Goal: Task Accomplishment & Management: Manage account settings

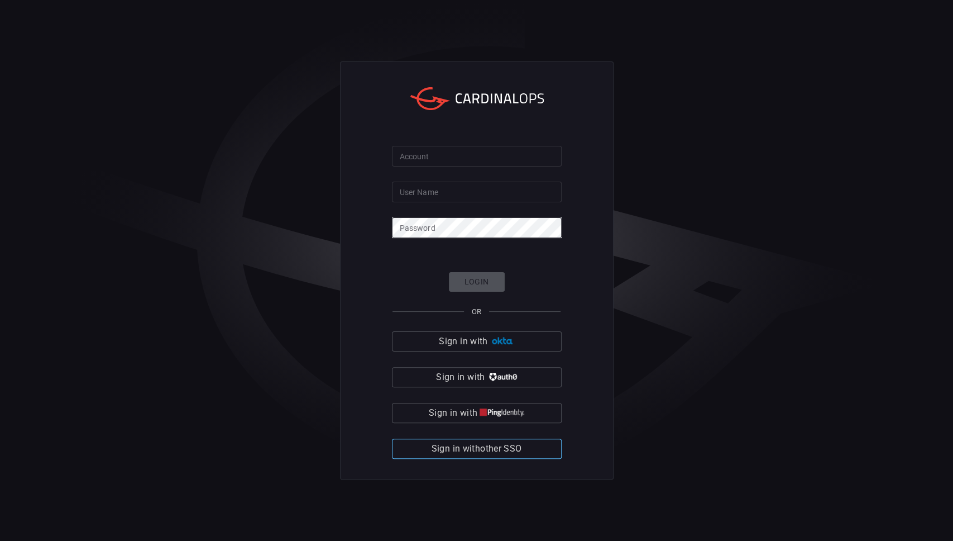
click at [506, 443] on span "Sign in with other SSO" at bounding box center [477, 449] width 90 height 16
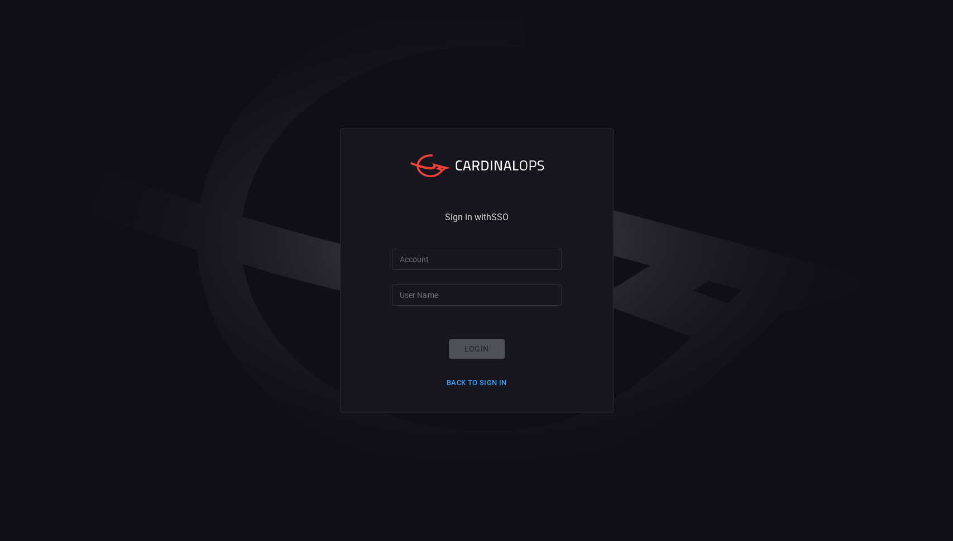
click at [492, 260] on input "Account" at bounding box center [477, 258] width 170 height 21
type input "hogan-lovells"
type input "sebastien.bossous"
click button "Login" at bounding box center [477, 349] width 56 height 20
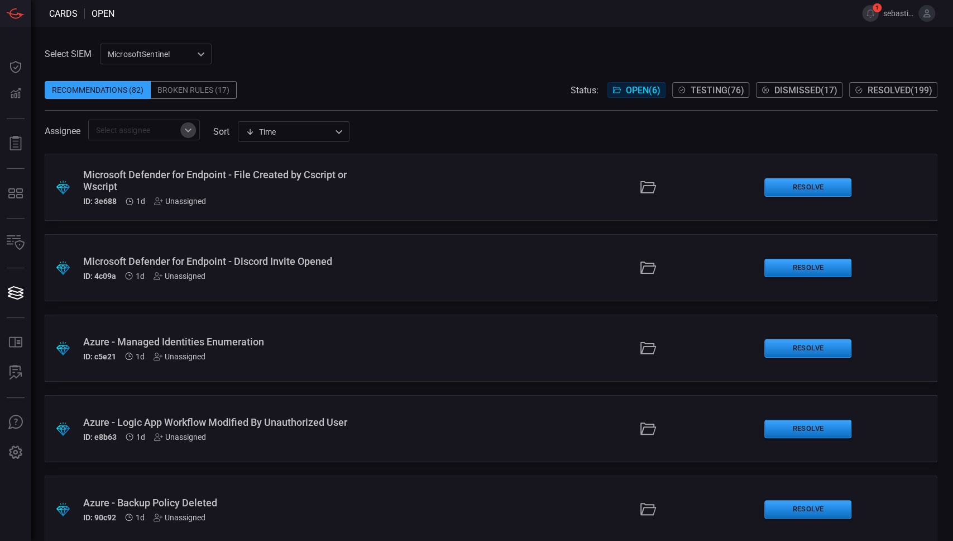
click at [192, 133] on icon "Open" at bounding box center [187, 129] width 13 height 13
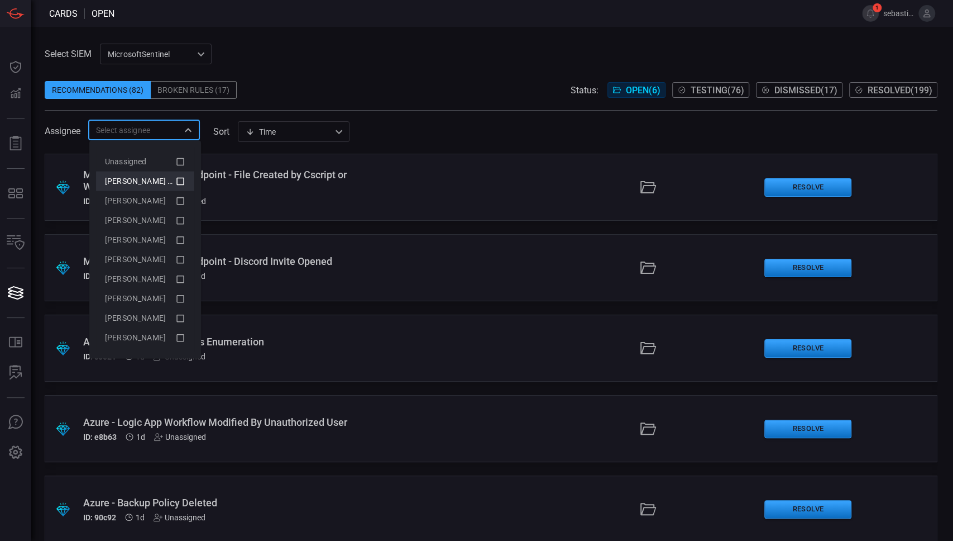
click at [177, 178] on icon at bounding box center [180, 181] width 8 height 8
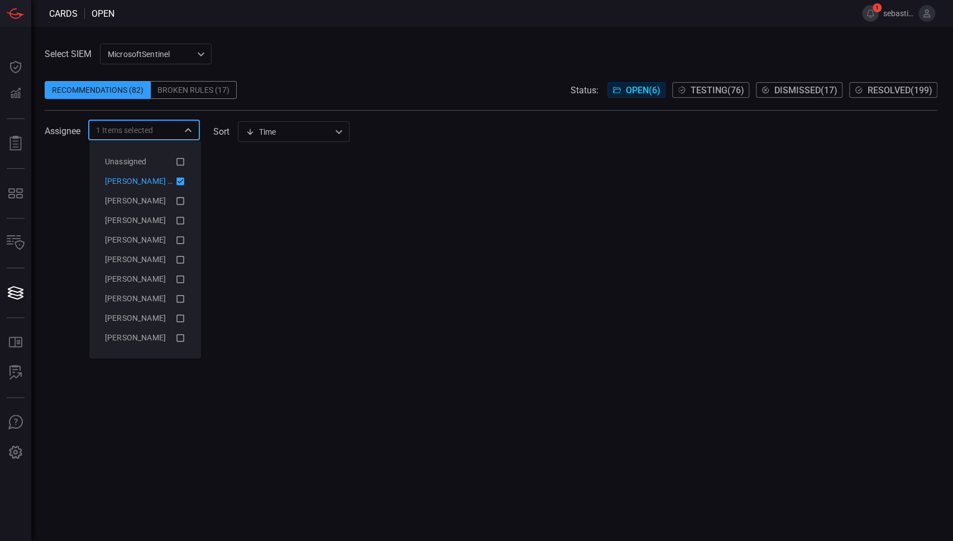
click at [182, 178] on icon at bounding box center [180, 181] width 8 height 8
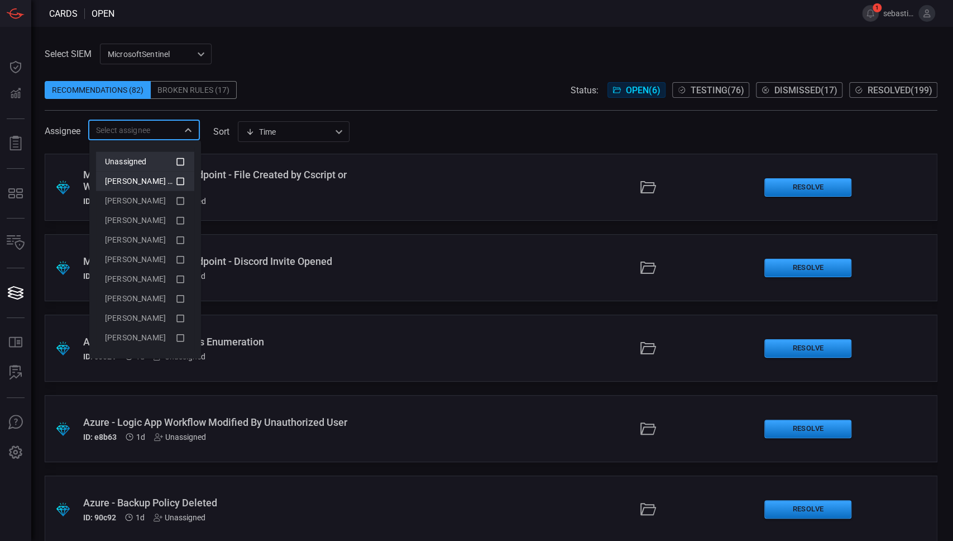
click at [176, 165] on icon at bounding box center [180, 161] width 10 height 13
click at [447, 119] on div "Assignee 1 Items selected ​ sort Time visibleUpdateTime ​" at bounding box center [491, 129] width 893 height 21
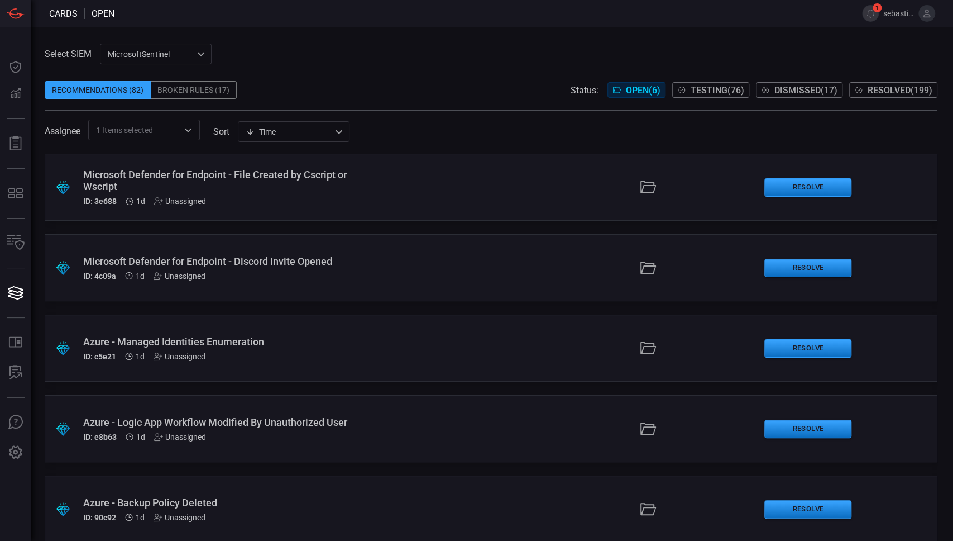
click at [286, 181] on div "Microsoft Defender for Endpoint - File Created by Cscript or Wscript" at bounding box center [227, 180] width 288 height 23
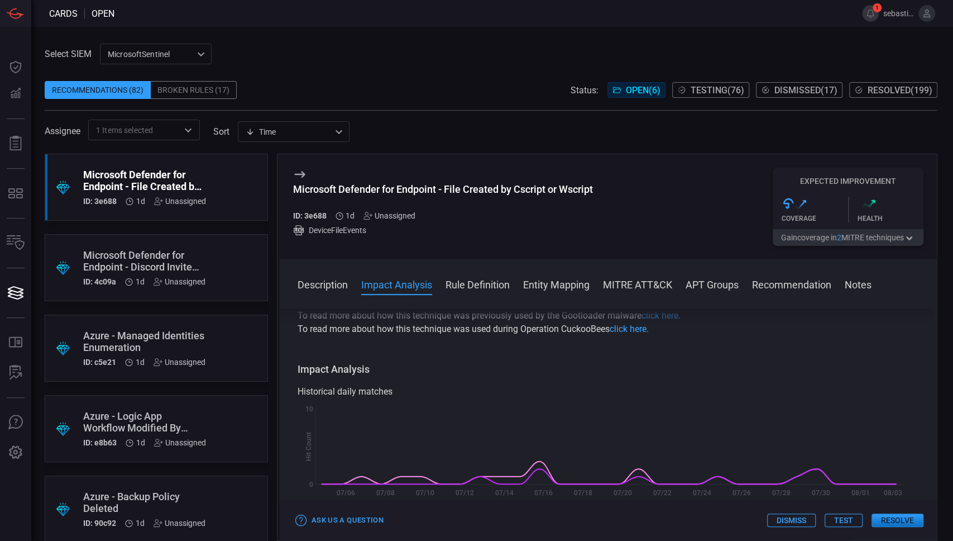
scroll to position [223, 0]
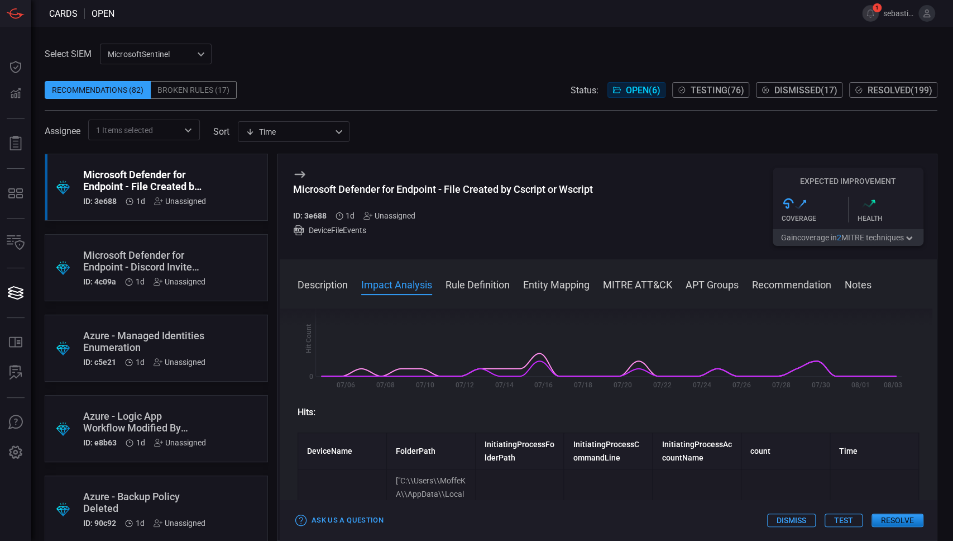
click at [228, 266] on div ".suggested_cards_icon{fill:url(#suggested_cards_icon);} Microsoft Defender for …" at bounding box center [156, 267] width 223 height 67
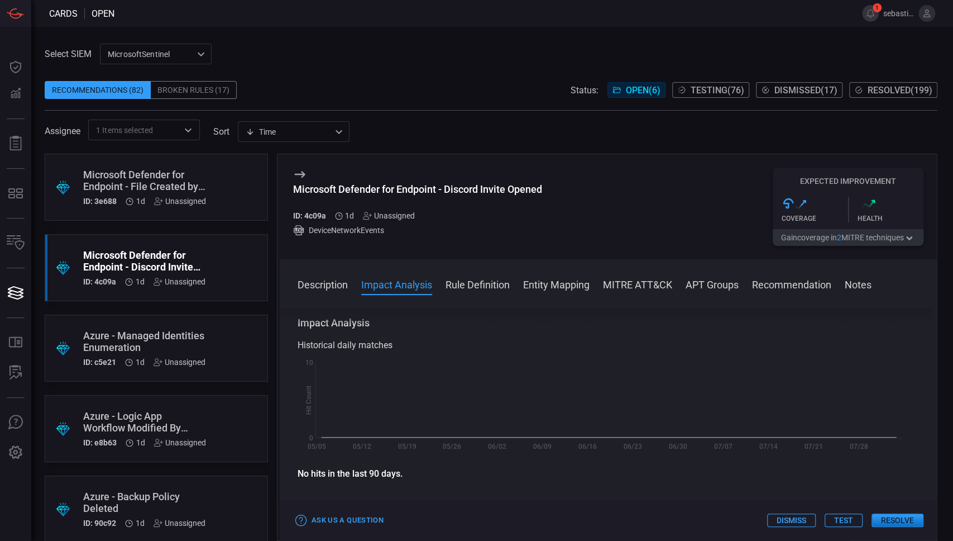
scroll to position [223, 0]
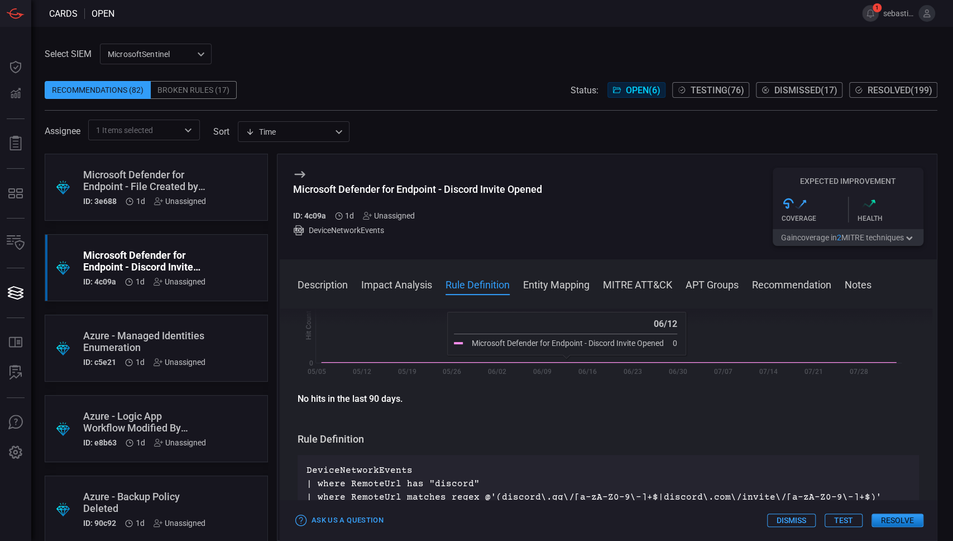
click at [398, 217] on div "Unassigned" at bounding box center [389, 215] width 52 height 9
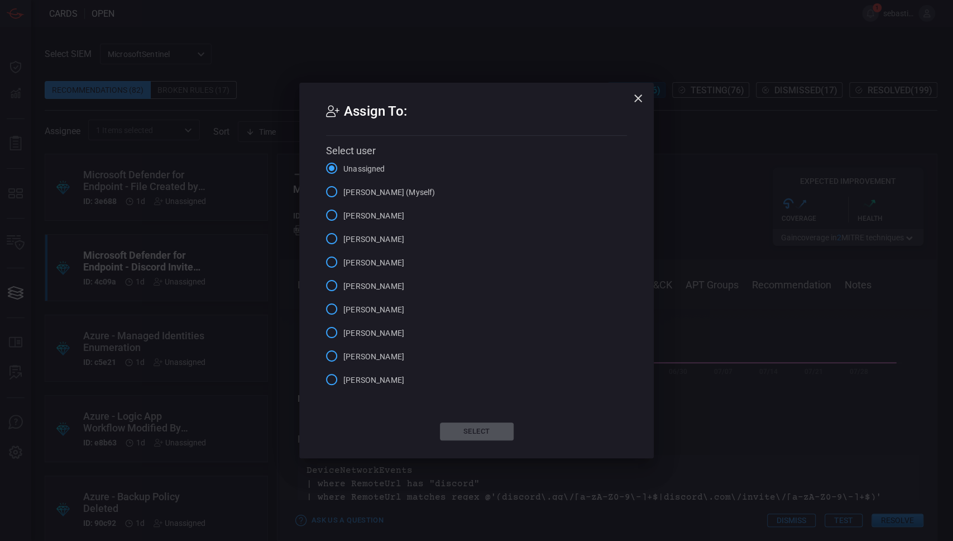
click at [404, 197] on span "[PERSON_NAME] (Myself)" at bounding box center [389, 193] width 92 height 12
click at [343, 197] on input "[PERSON_NAME] (Myself)" at bounding box center [331, 191] width 23 height 23
click at [492, 424] on button "Select" at bounding box center [477, 431] width 74 height 18
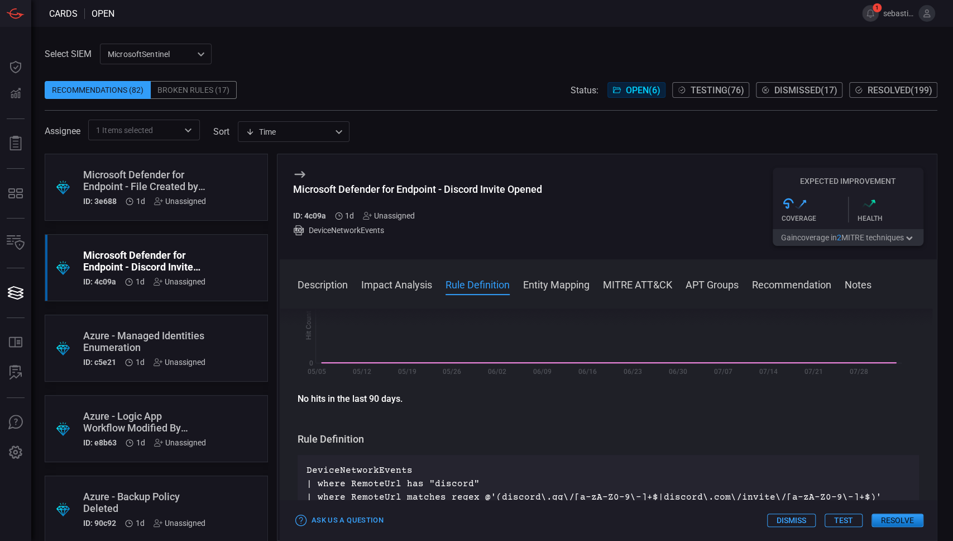
scroll to position [0, 0]
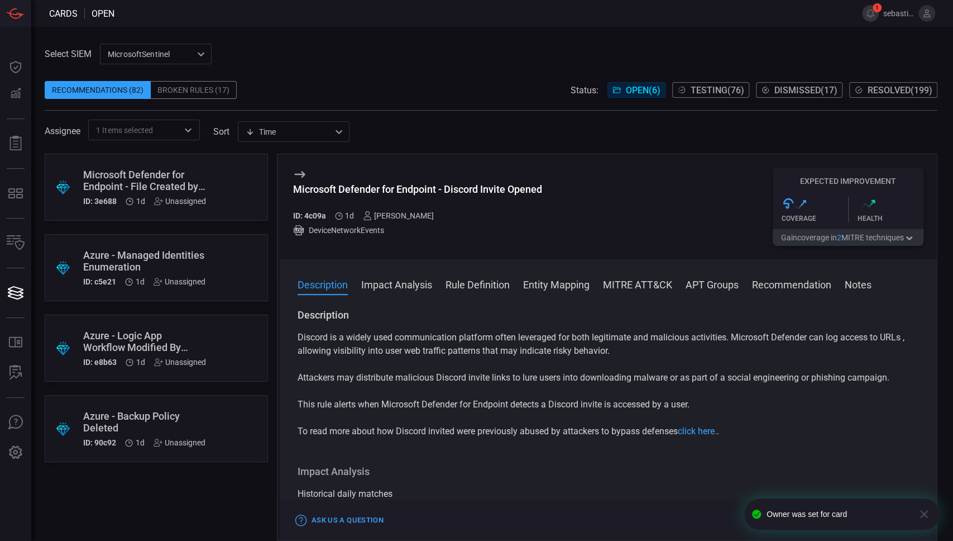
click at [240, 260] on div ".suggested_cards_icon{fill:url(#suggested_cards_icon);} Azure - Managed Identit…" at bounding box center [156, 267] width 223 height 67
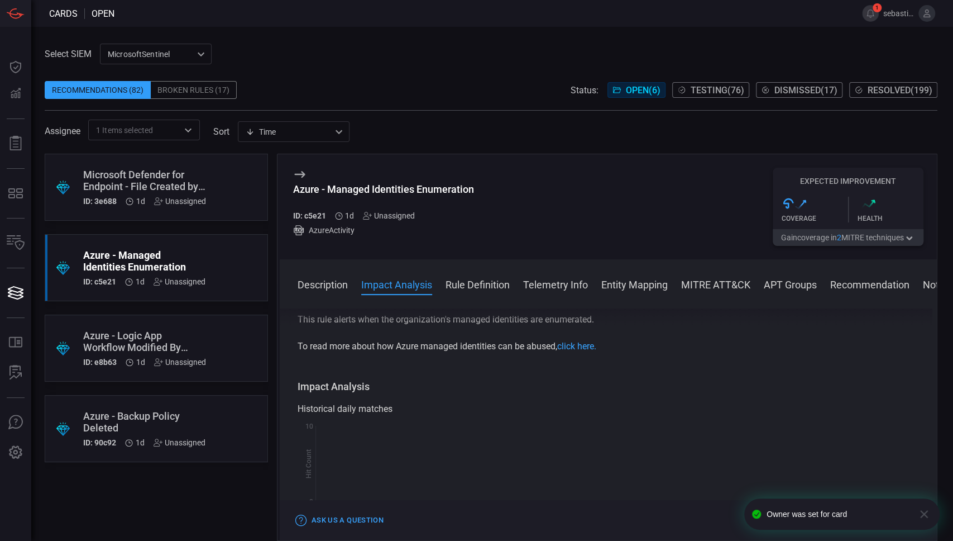
scroll to position [223, 0]
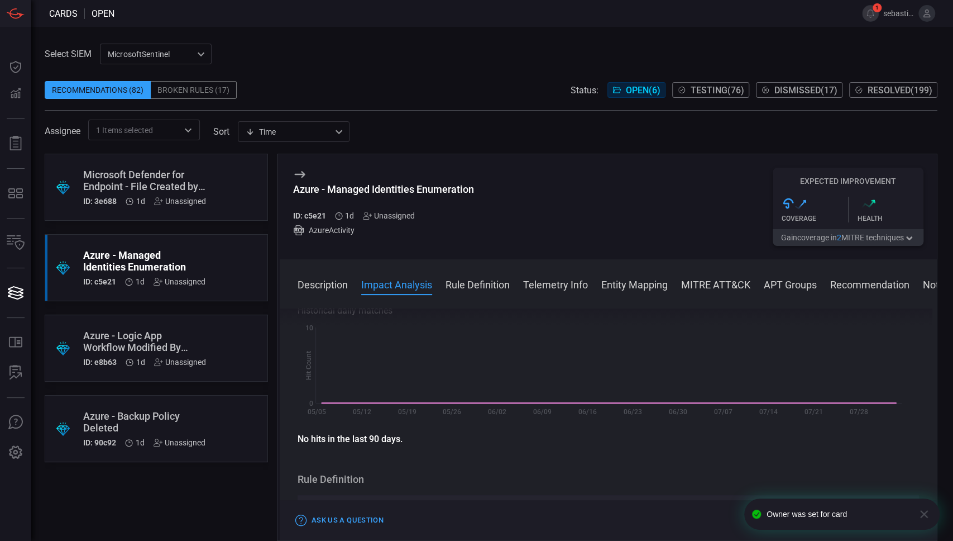
click at [394, 218] on div "Unassigned" at bounding box center [389, 215] width 52 height 9
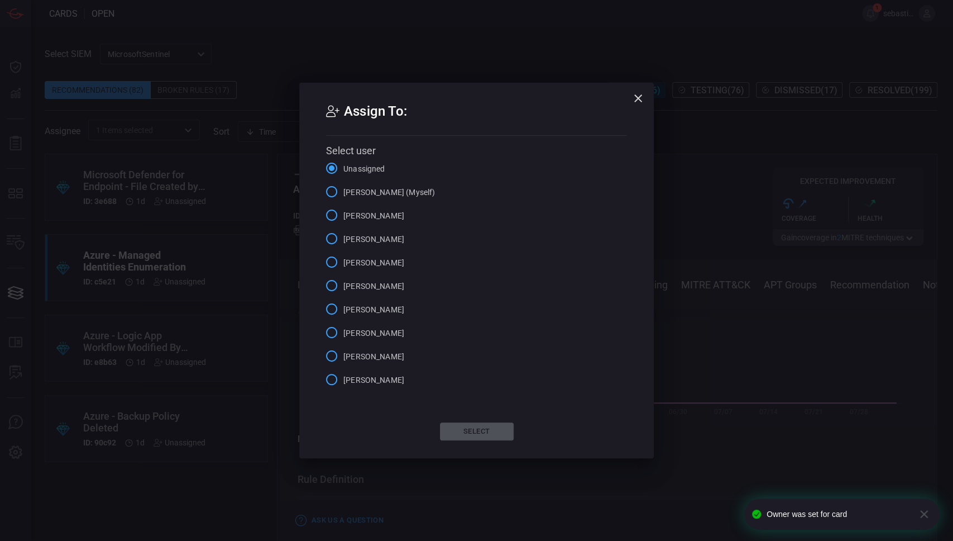
click at [409, 197] on span "[PERSON_NAME] (Myself)" at bounding box center [389, 193] width 92 height 12
click at [343, 197] on input "[PERSON_NAME] (Myself)" at bounding box center [331, 191] width 23 height 23
click at [469, 420] on div "Assign To: Select user Unassigned [PERSON_NAME] (Myself) [PERSON_NAME] [PERSON_…" at bounding box center [476, 270] width 355 height 375
click at [470, 426] on button "Select" at bounding box center [477, 431] width 74 height 18
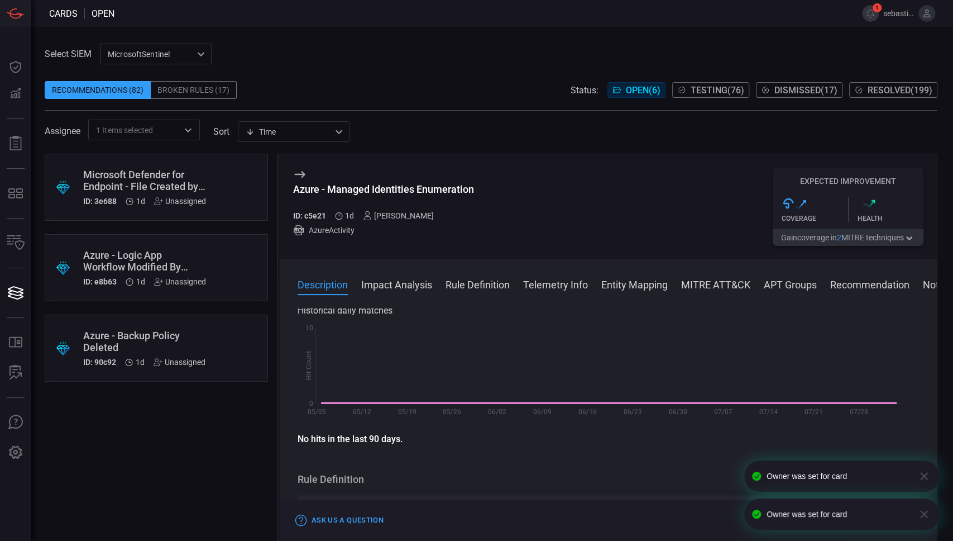
scroll to position [0, 0]
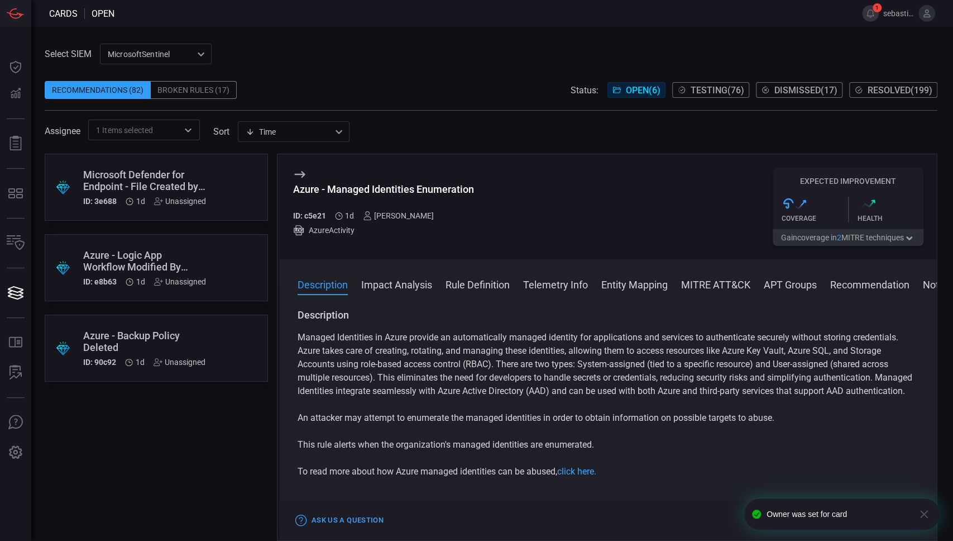
click at [246, 331] on div ".suggested_cards_icon{fill:url(#suggested_cards_icon);} Azure - Backup Policy D…" at bounding box center [156, 347] width 223 height 67
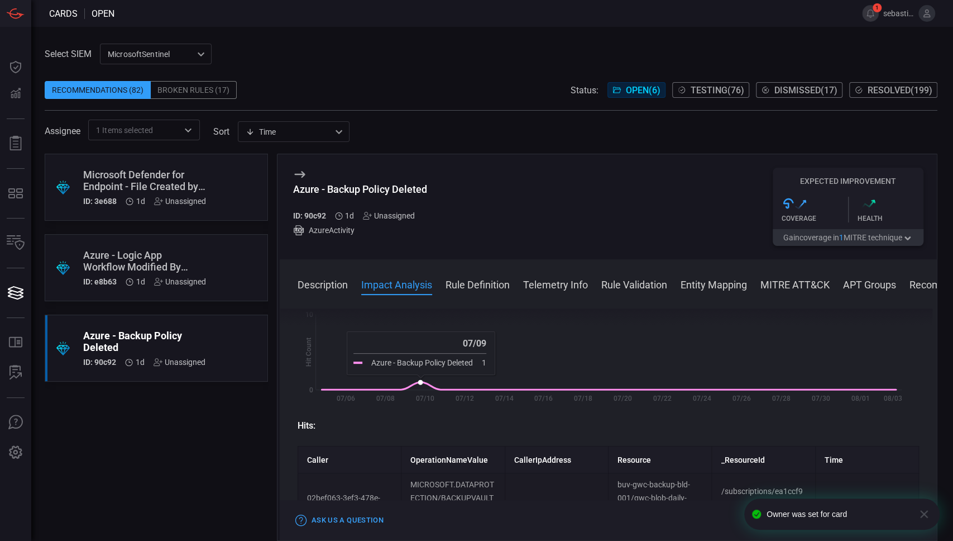
scroll to position [298, 0]
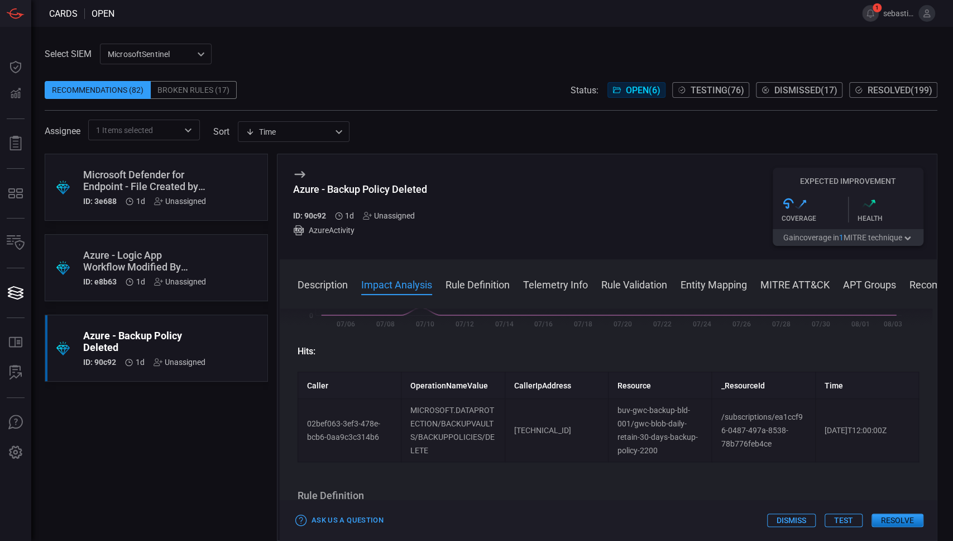
click at [228, 261] on div ".suggested_cards_icon{fill:url(#suggested_cards_icon);} Azure - Logic App Workf…" at bounding box center [156, 267] width 223 height 67
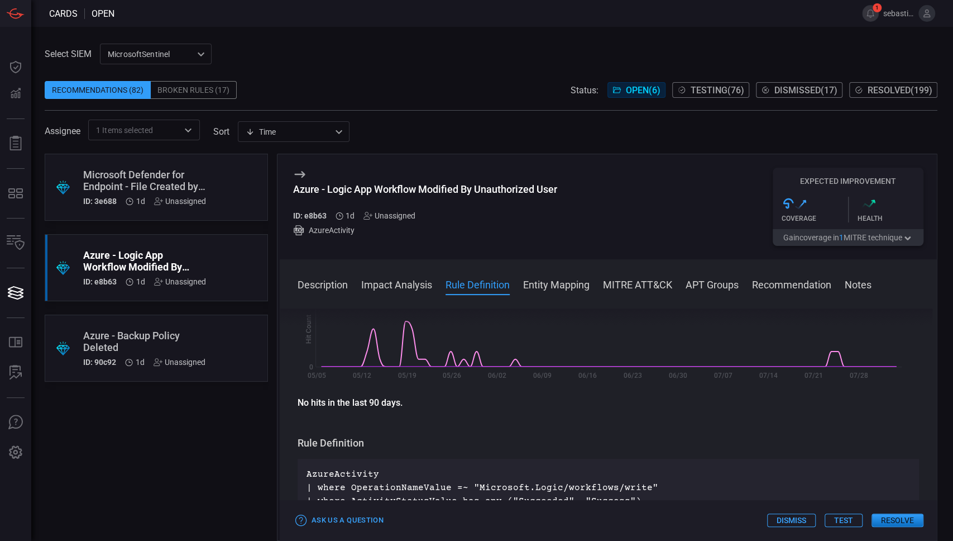
scroll to position [223, 0]
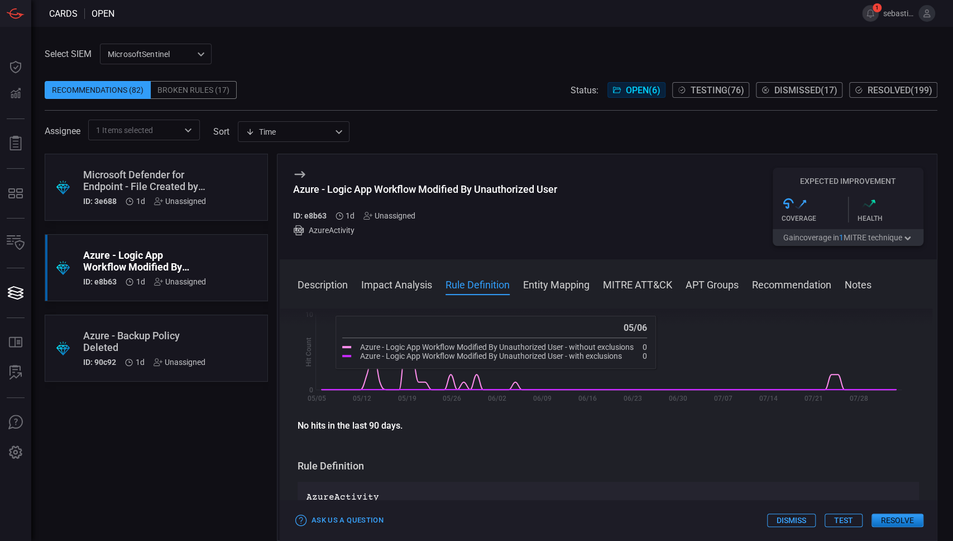
click at [210, 185] on div ".suggested_cards_icon{fill:url(#suggested_cards_icon);} Microsoft Defender for …" at bounding box center [156, 187] width 223 height 67
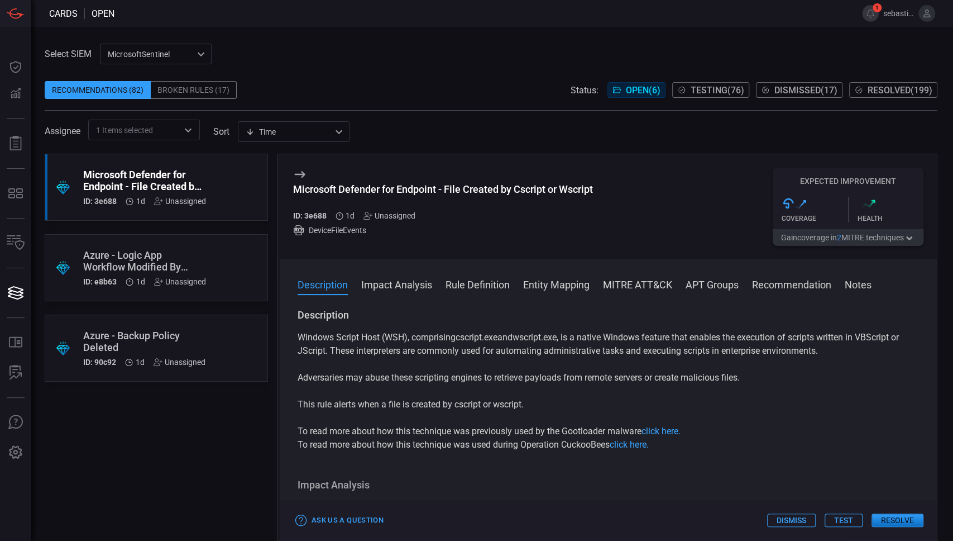
click at [242, 342] on div ".suggested_cards_icon{fill:url(#suggested_cards_icon);} Azure - Backup Policy D…" at bounding box center [156, 347] width 223 height 67
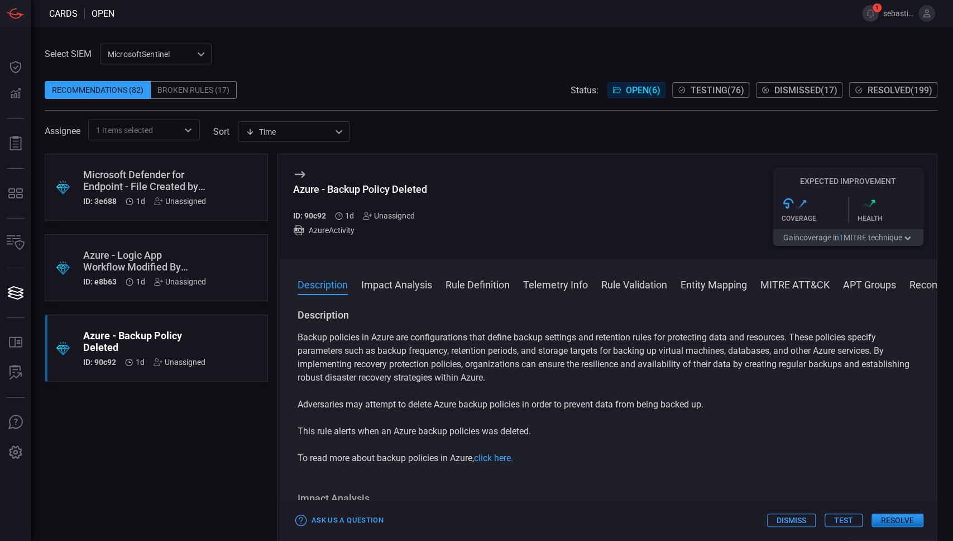
click at [388, 213] on div "Unassigned" at bounding box center [389, 215] width 52 height 9
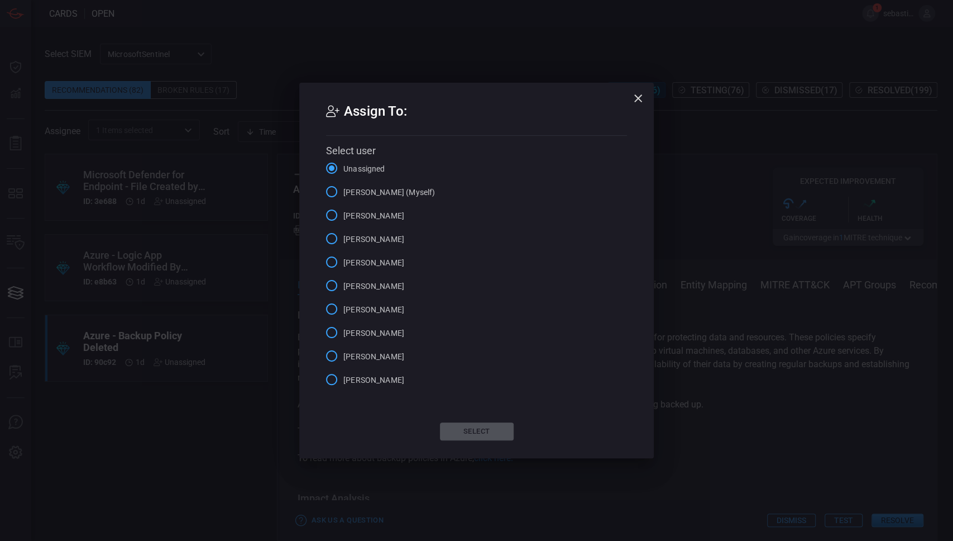
click at [407, 192] on span "[PERSON_NAME] (Myself)" at bounding box center [389, 193] width 92 height 12
click at [343, 192] on input "[PERSON_NAME] (Myself)" at bounding box center [331, 191] width 23 height 23
click at [463, 424] on button "Select" at bounding box center [477, 431] width 74 height 18
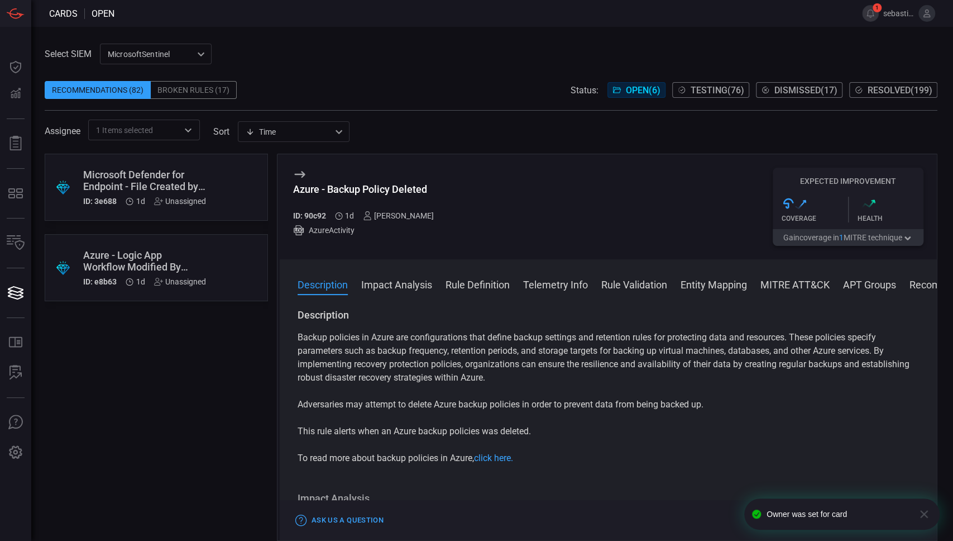
click at [696, 83] on button "Testing ( 76 )" at bounding box center [710, 90] width 77 height 16
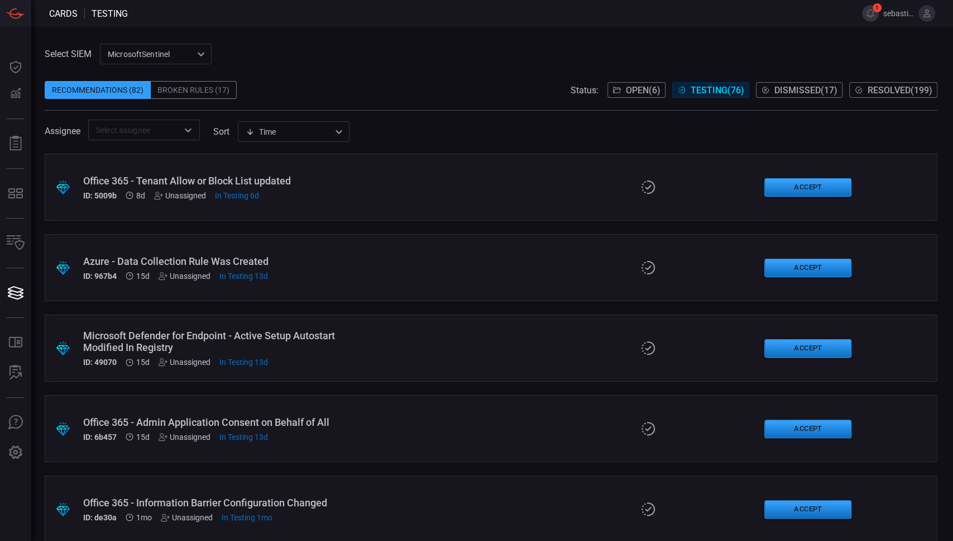
click at [616, 88] on button "Open ( 6 )" at bounding box center [637, 90] width 58 height 16
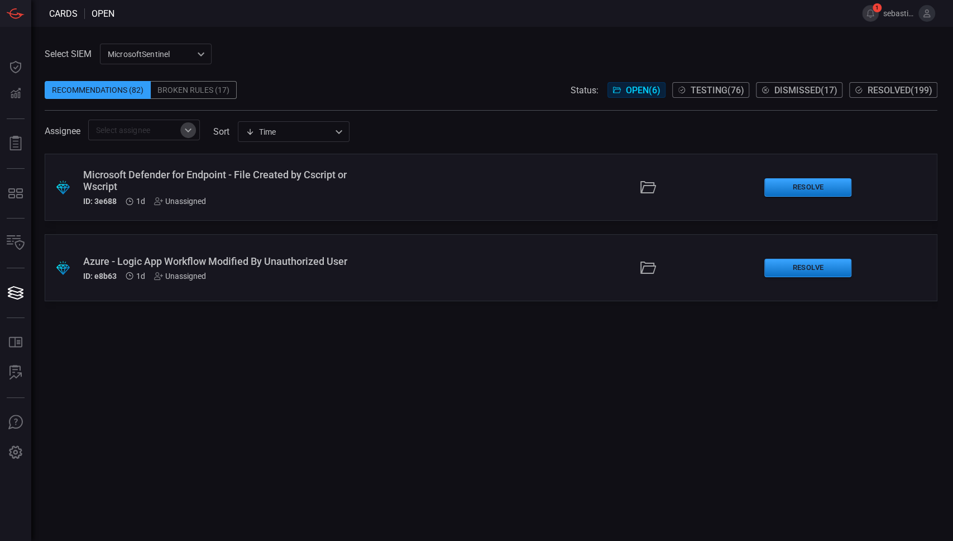
click at [188, 131] on icon "Open" at bounding box center [188, 130] width 7 height 4
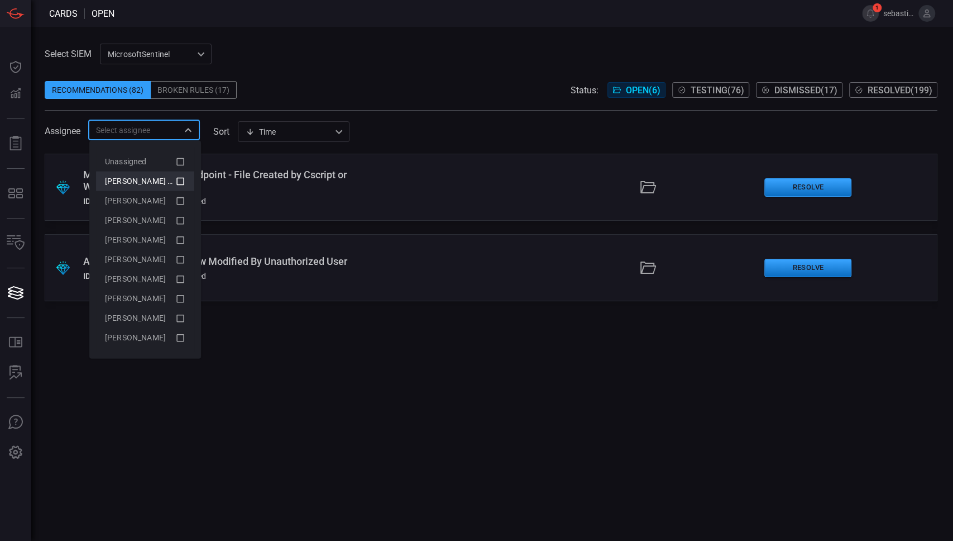
click at [176, 178] on icon at bounding box center [180, 180] width 10 height 13
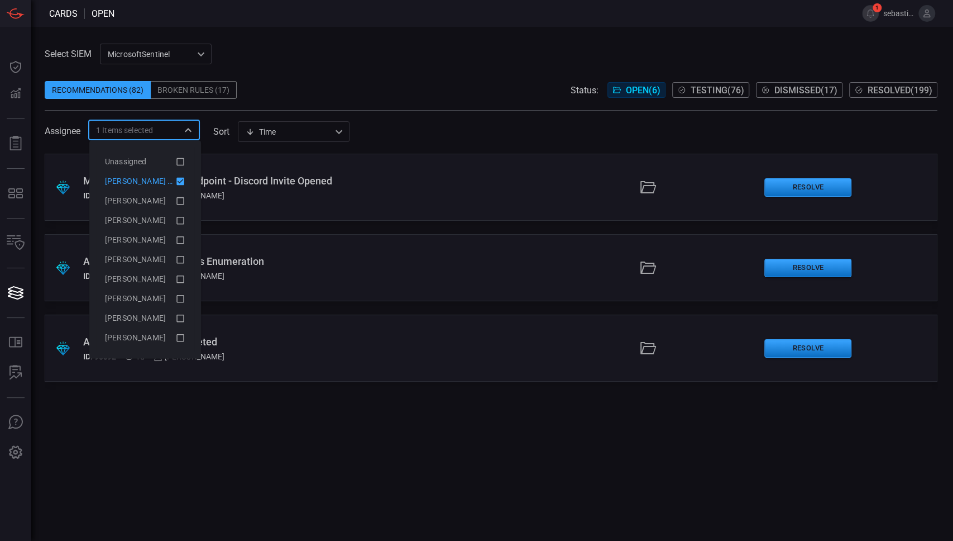
click at [290, 431] on div ".suggested_cards_icon{fill:url(#suggested_cards_icon);} Microsoft Defender for …" at bounding box center [491, 347] width 893 height 387
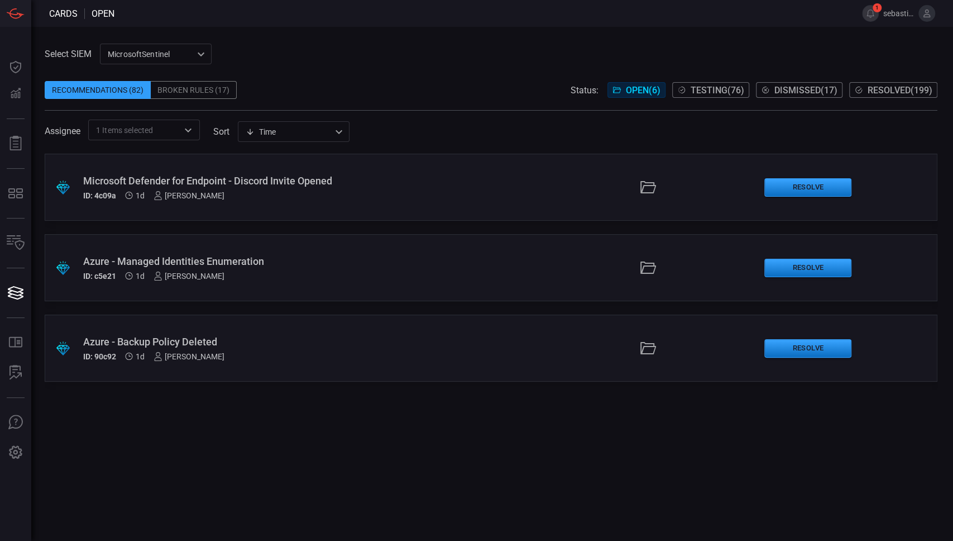
click at [201, 133] on div "Assignee 1 Items selected ​ sort Time visibleUpdateTime ​" at bounding box center [491, 129] width 893 height 21
click at [194, 132] on icon "Open" at bounding box center [187, 129] width 13 height 13
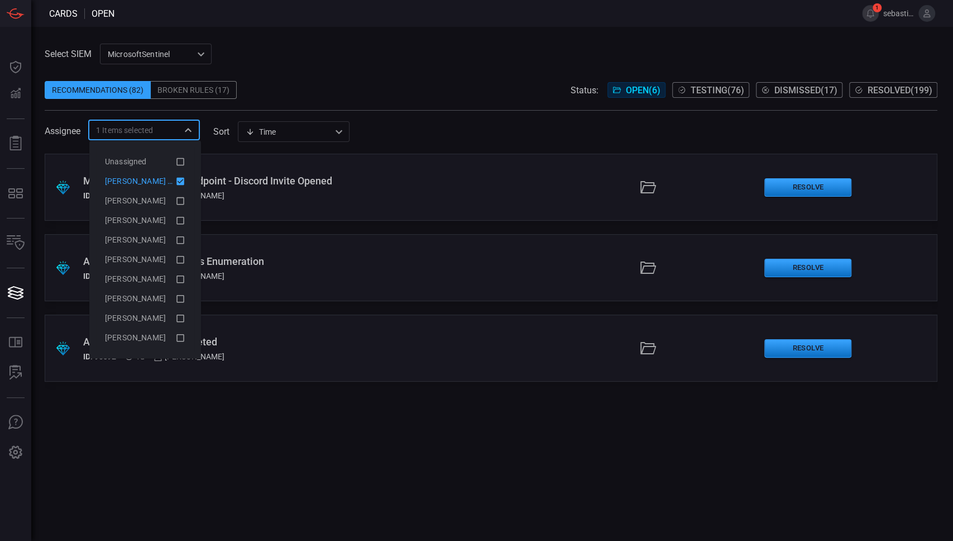
click at [177, 178] on icon at bounding box center [180, 181] width 8 height 8
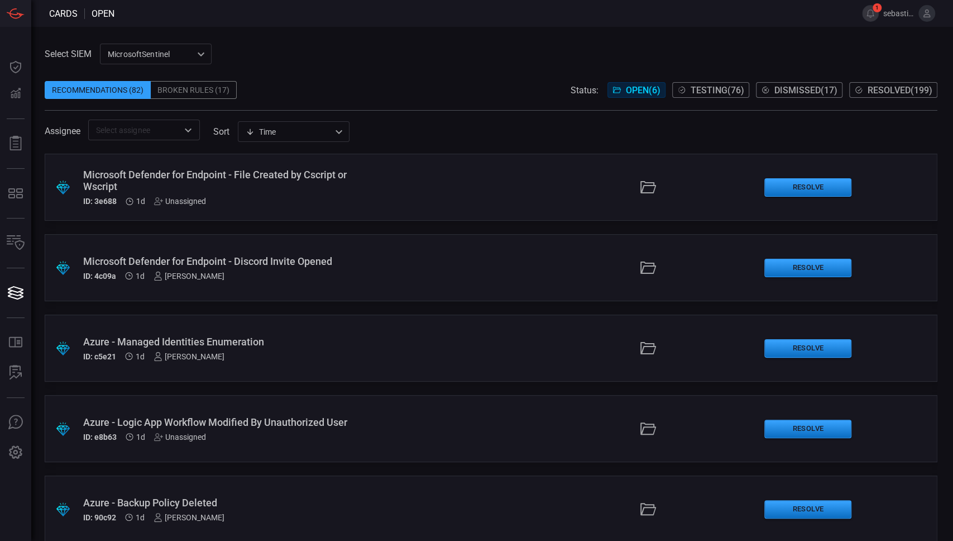
click at [705, 87] on span "Testing ( 76 )" at bounding box center [718, 90] width 54 height 11
